Goal: Navigation & Orientation: Find specific page/section

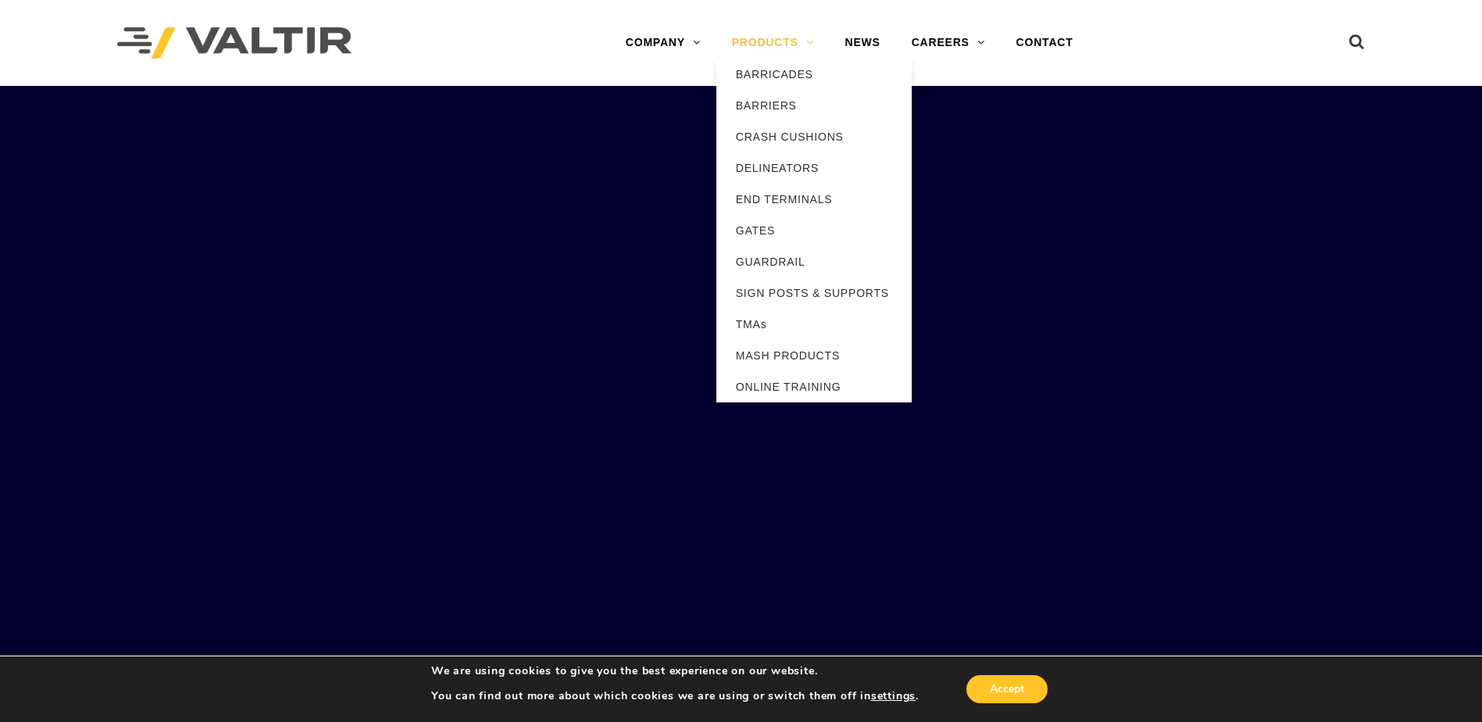
click at [795, 35] on link "PRODUCTS" at bounding box center [772, 42] width 113 height 31
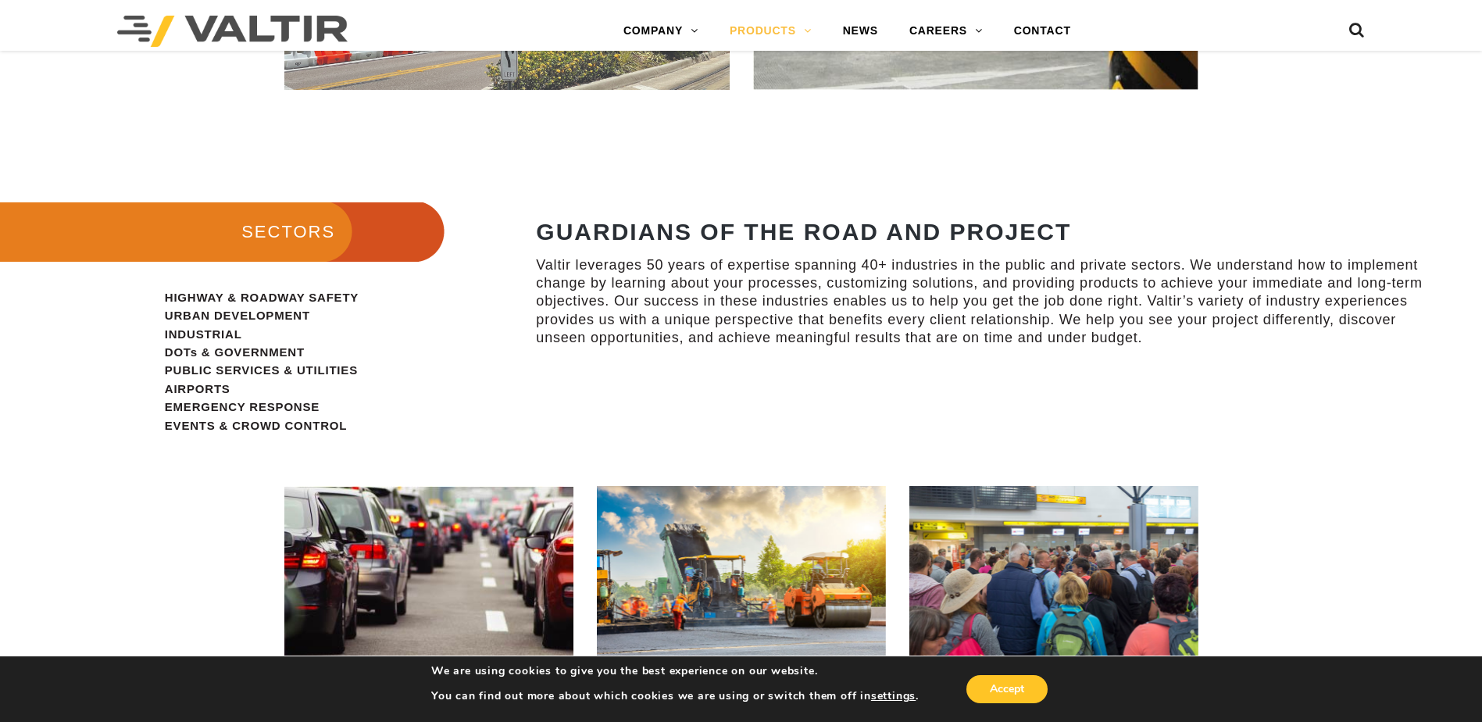
scroll to position [938, 0]
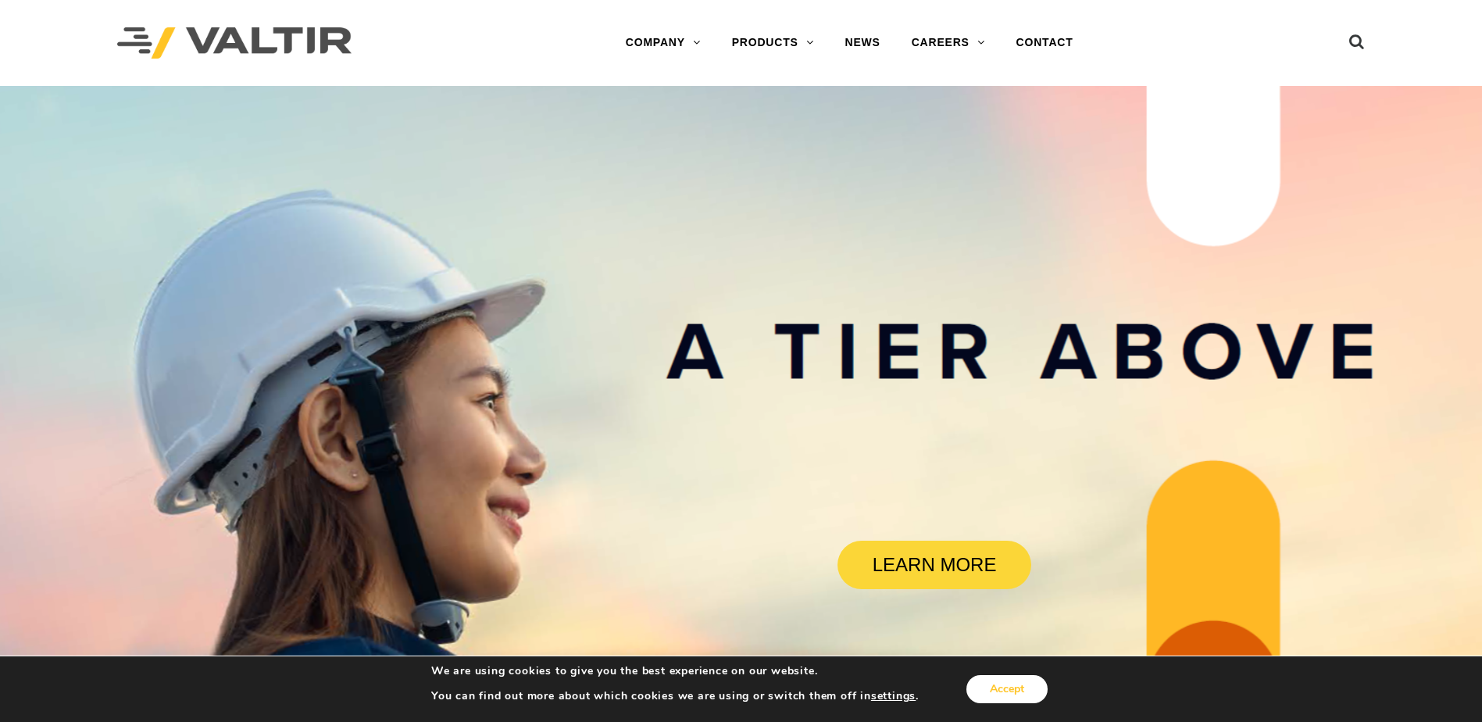
click at [1037, 688] on button "Accept" at bounding box center [1007, 689] width 81 height 28
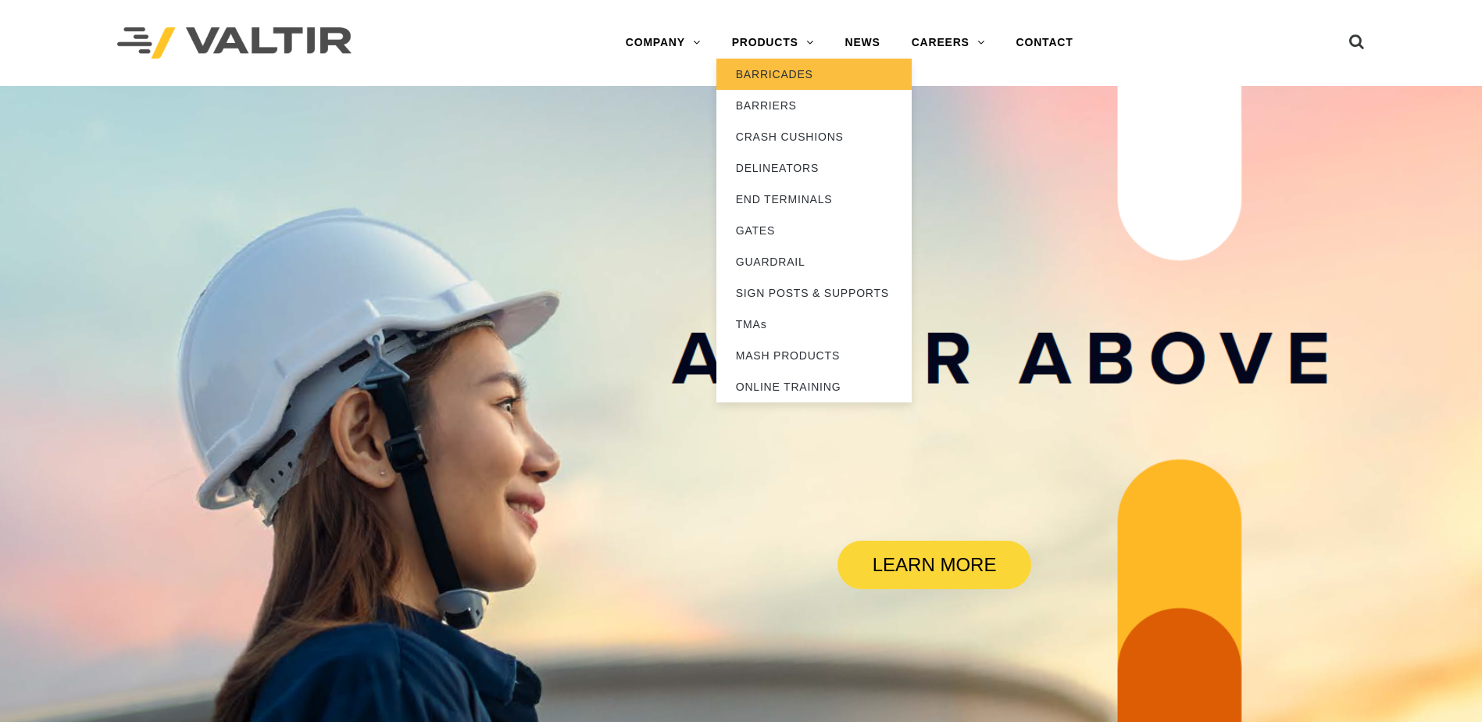
click at [775, 76] on link "BARRICADES" at bounding box center [813, 74] width 195 height 31
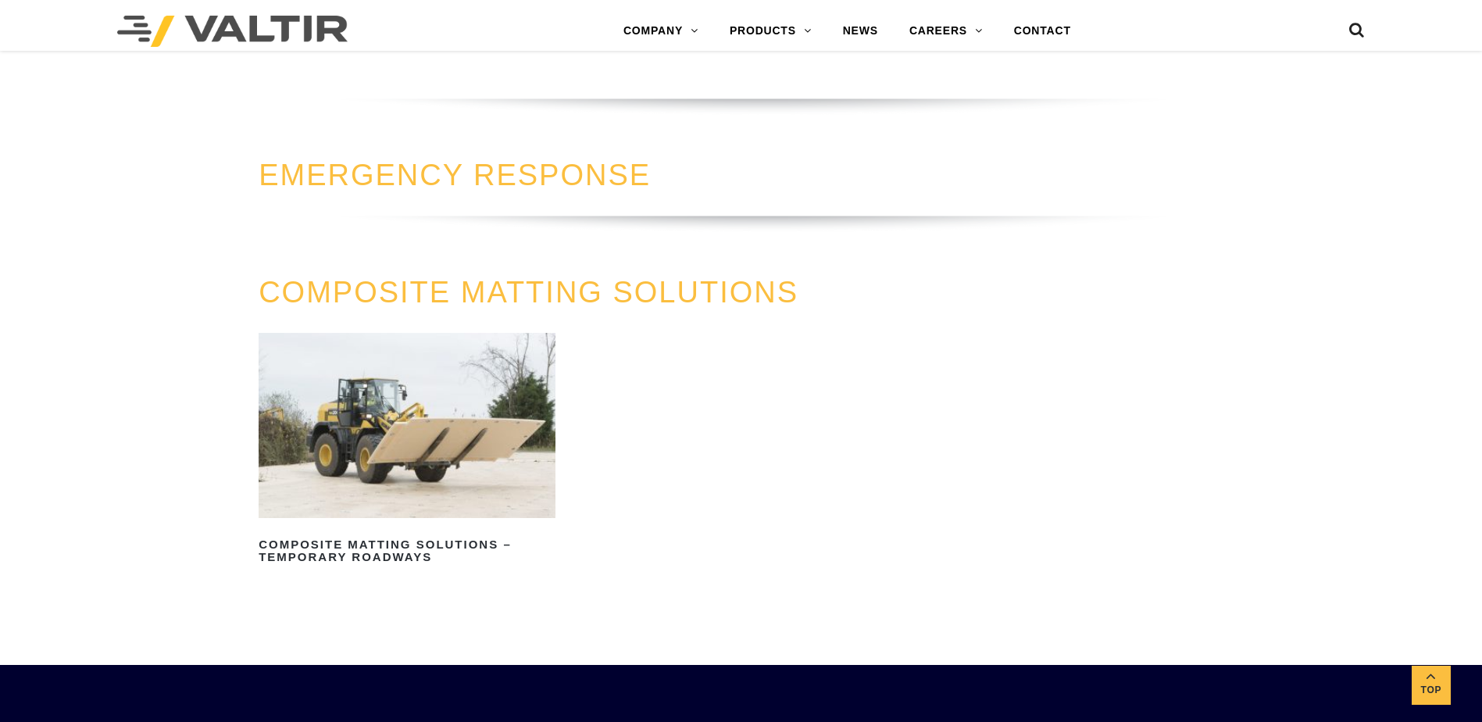
scroll to position [1953, 0]
